Goal: Find specific page/section: Find specific page/section

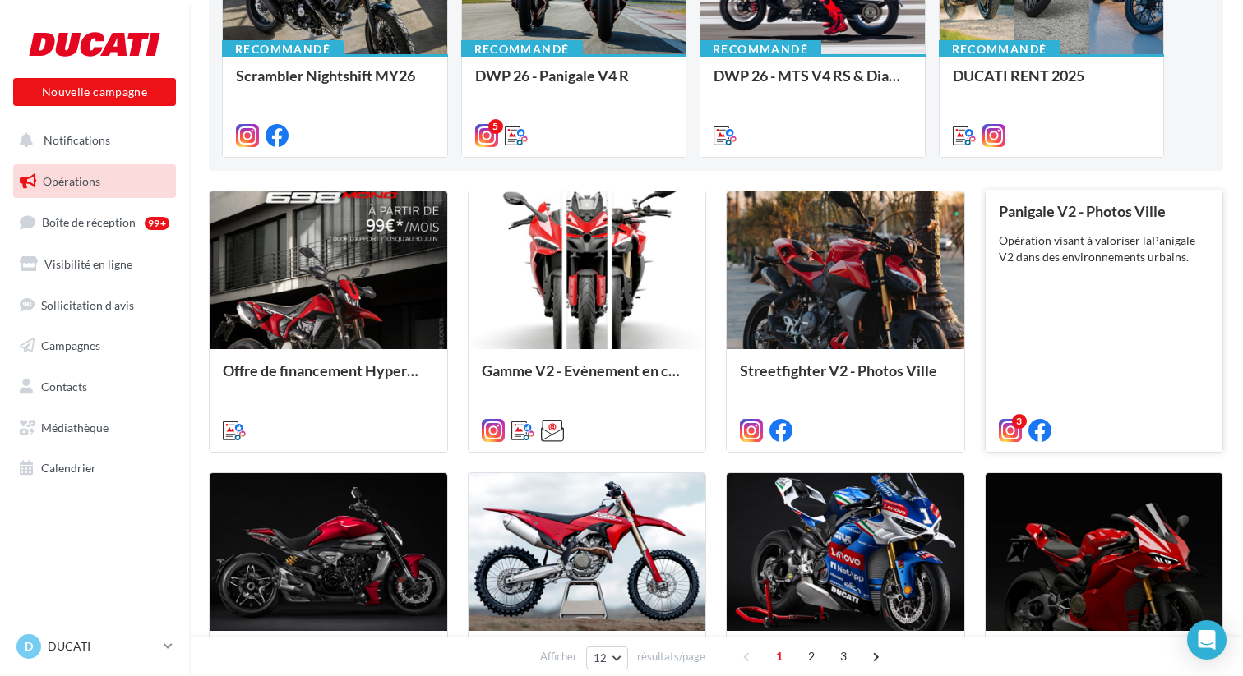
scroll to position [285, 0]
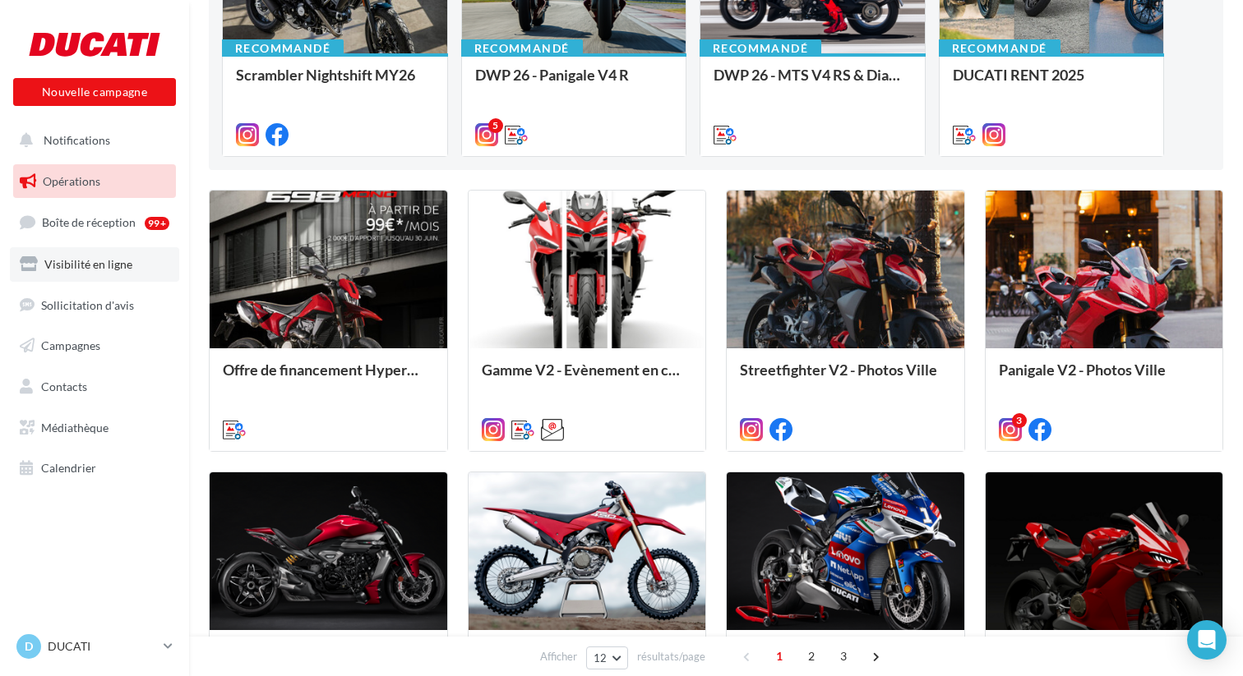
click at [95, 272] on link "Visibilité en ligne" at bounding box center [94, 264] width 169 height 35
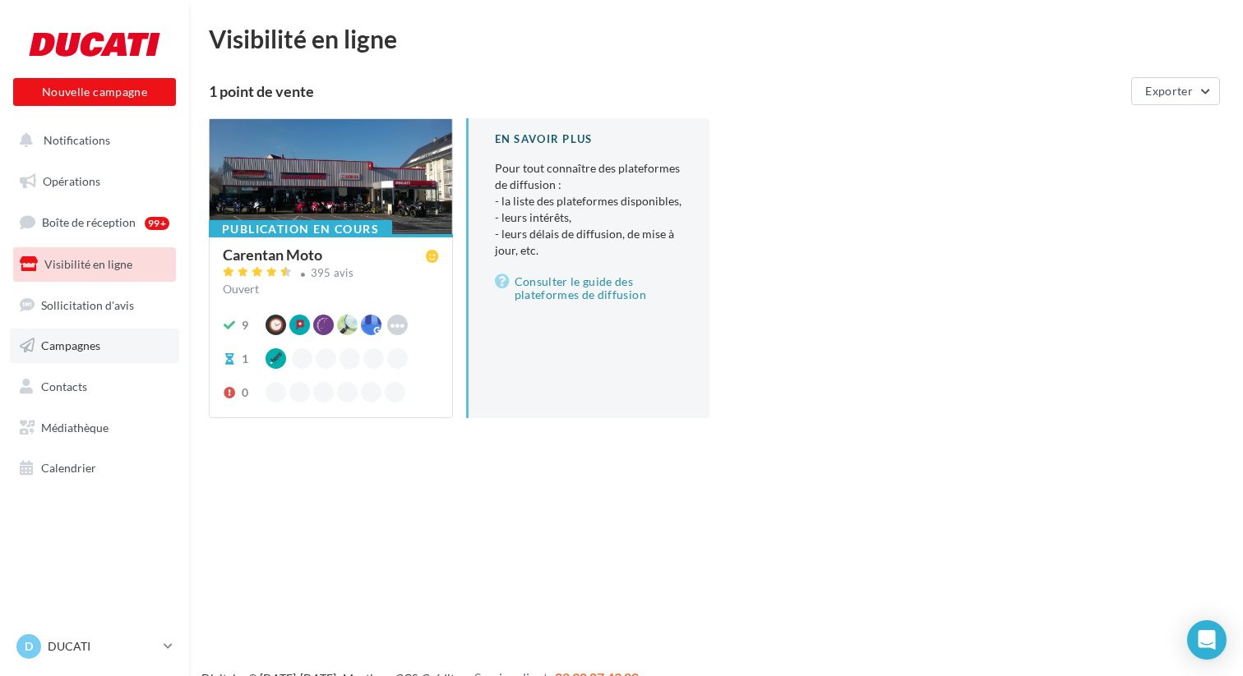
click at [71, 336] on link "Campagnes" at bounding box center [94, 346] width 169 height 35
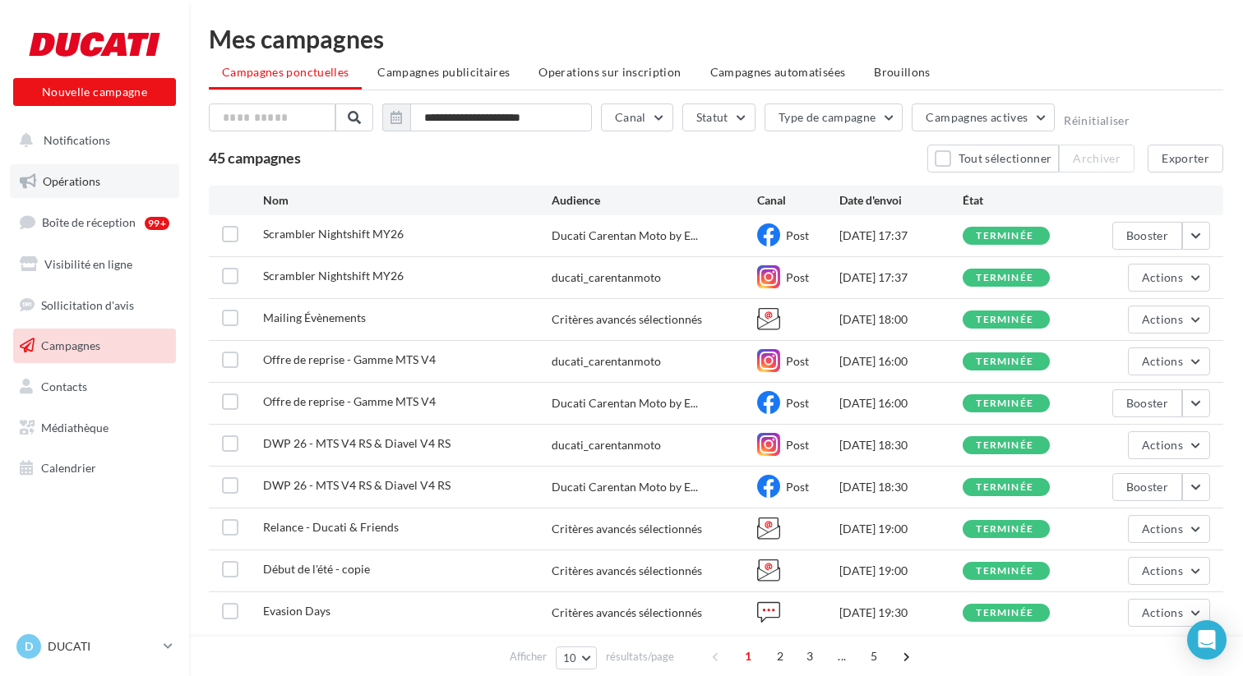
click at [67, 182] on span "Opérations" at bounding box center [72, 181] width 58 height 14
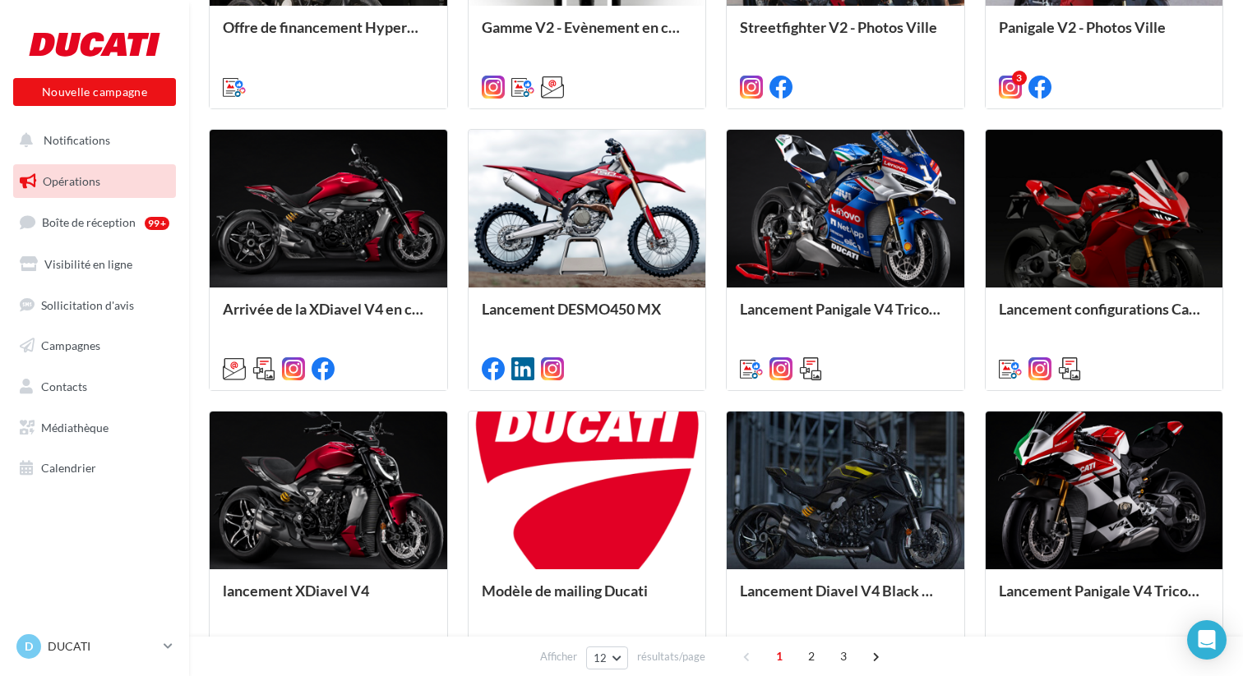
scroll to position [635, 0]
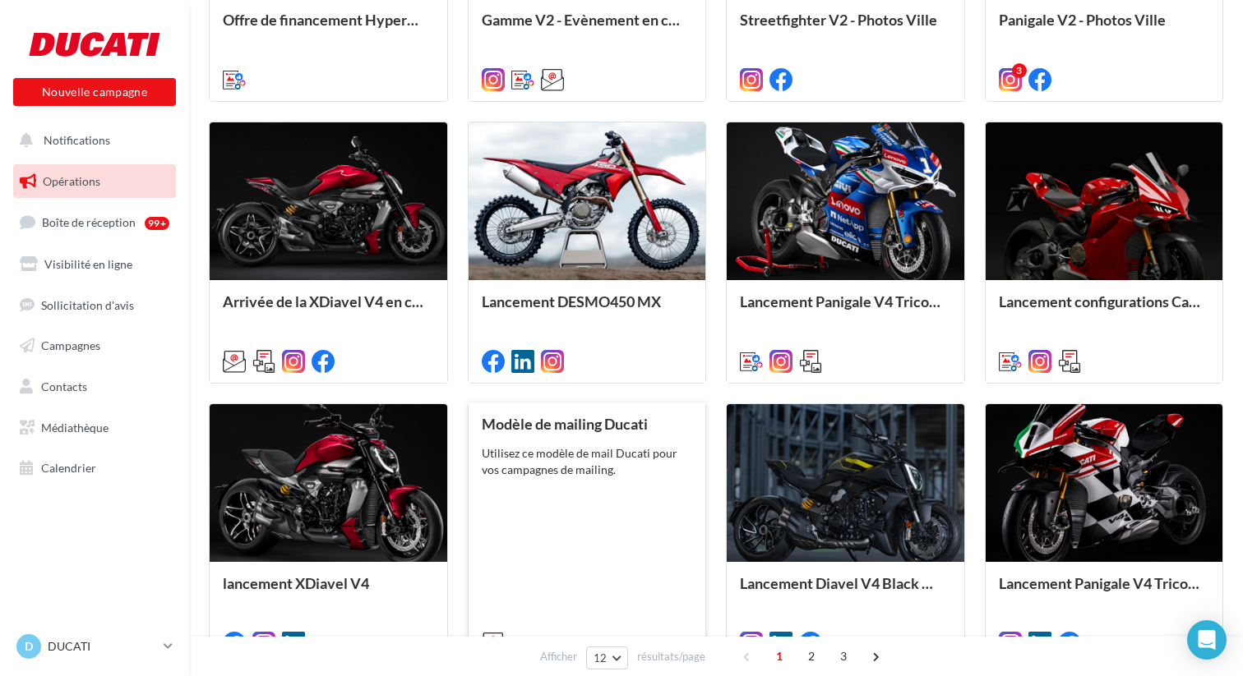
click at [549, 464] on div "Utilisez ce modèle de mail Ducati pour vos campagnes de mailing." at bounding box center [587, 461] width 211 height 33
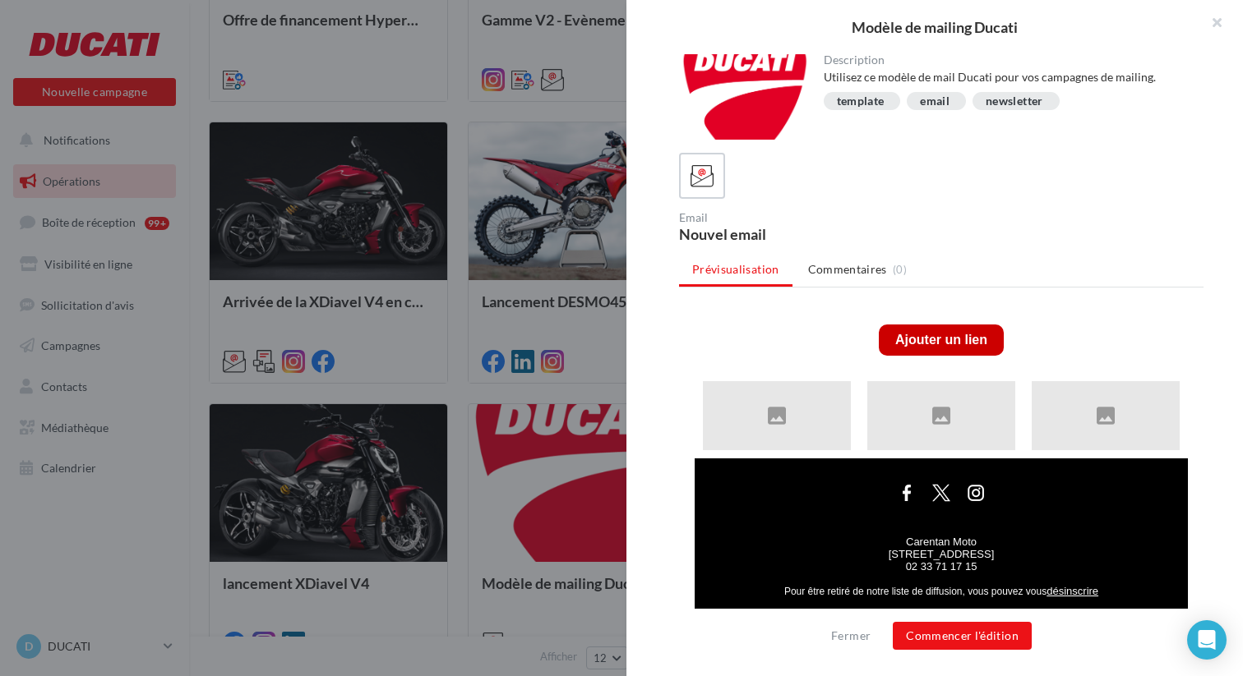
scroll to position [461, 0]
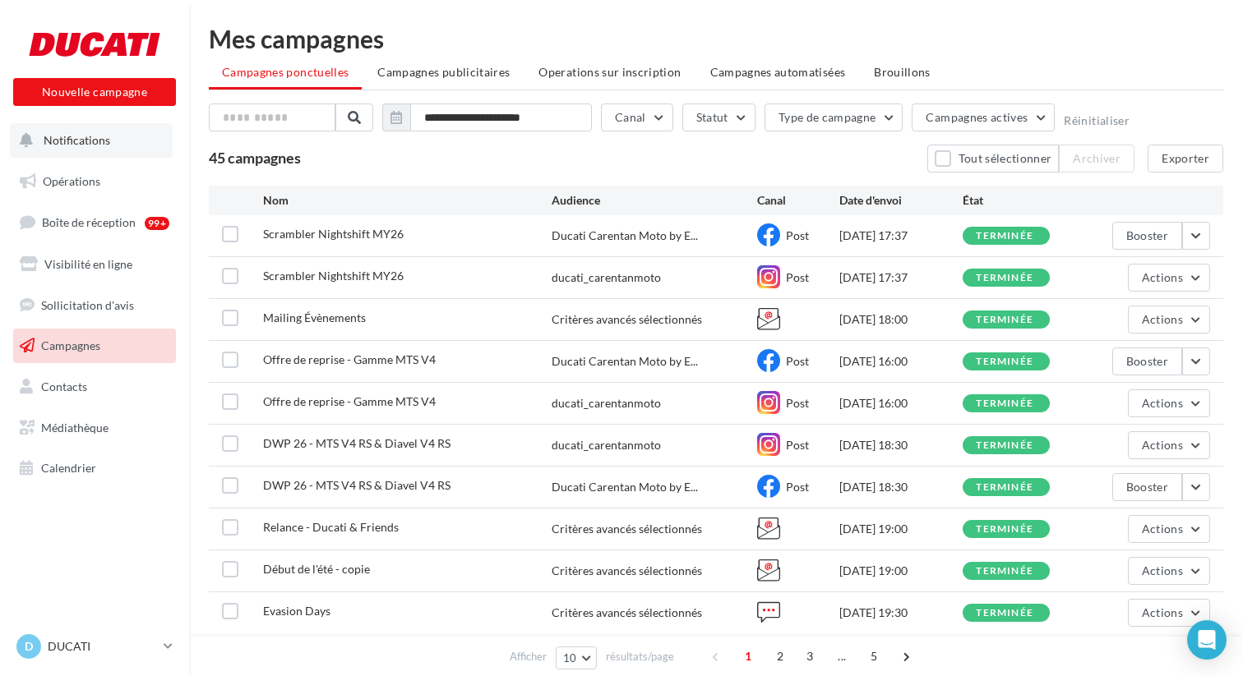
click at [85, 146] on span "Notifications" at bounding box center [77, 140] width 67 height 14
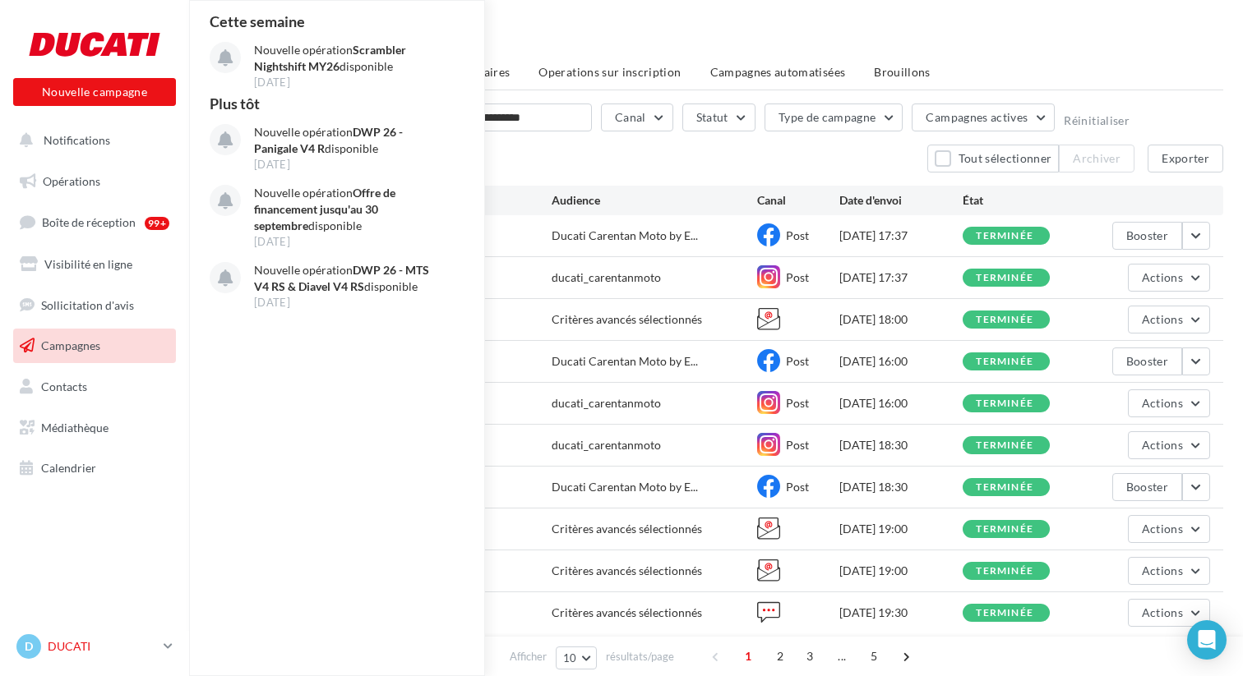
click at [120, 631] on link "D DUCATI duc-car-mill" at bounding box center [94, 646] width 163 height 31
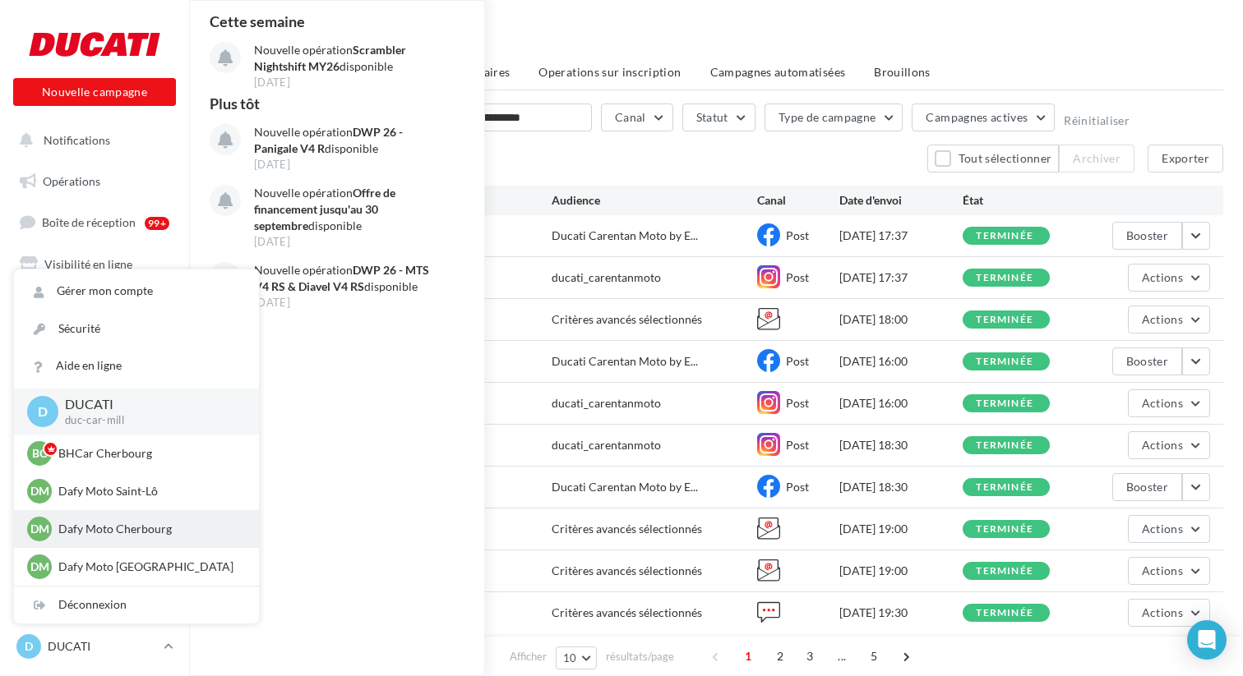
click at [151, 531] on p "Dafy Moto Cherbourg" at bounding box center [148, 529] width 181 height 16
